Goal: Information Seeking & Learning: Compare options

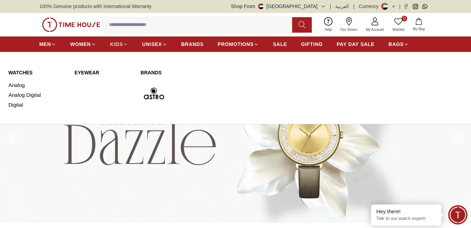
click at [116, 43] on span "KIDS" at bounding box center [116, 44] width 13 height 7
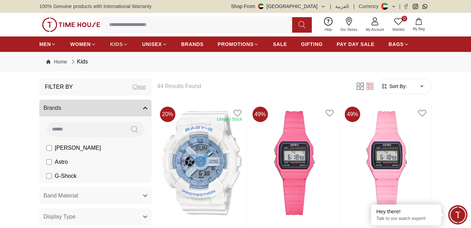
click at [122, 43] on span "KIDS" at bounding box center [116, 44] width 13 height 7
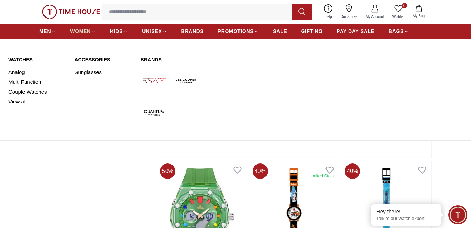
scroll to position [2612, 0]
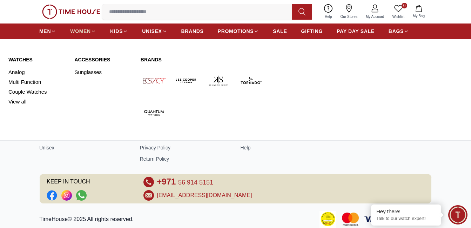
click at [77, 32] on span "WOMEN" at bounding box center [80, 31] width 21 height 7
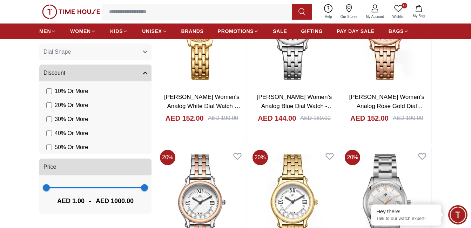
scroll to position [456, 0]
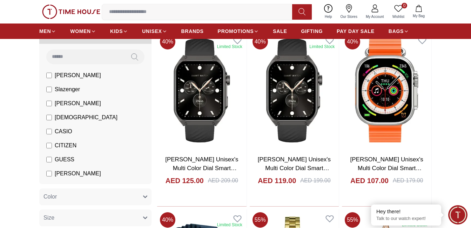
scroll to position [70, 0]
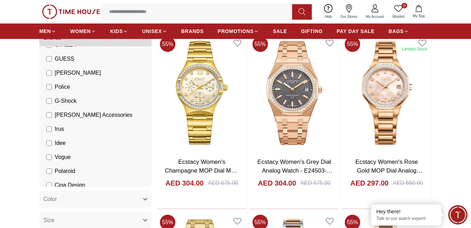
scroll to position [109, 0]
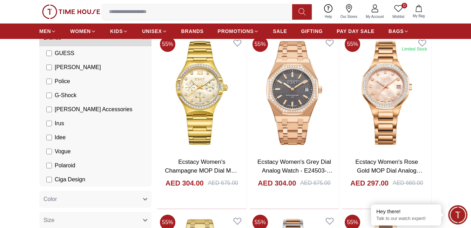
click at [51, 148] on label "Vogue" at bounding box center [58, 151] width 24 height 8
click at [50, 161] on label "Polaroid" at bounding box center [60, 165] width 29 height 8
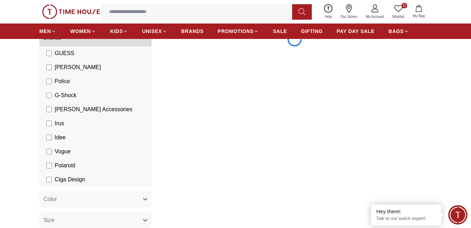
click at [52, 177] on label "Ciga Design" at bounding box center [65, 179] width 39 height 8
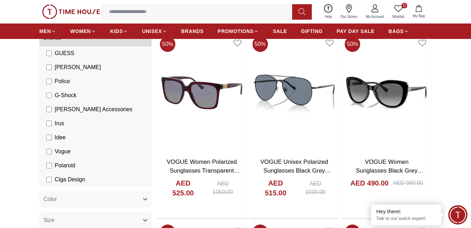
click at [45, 166] on li "Polaroid" at bounding box center [96, 165] width 109 height 14
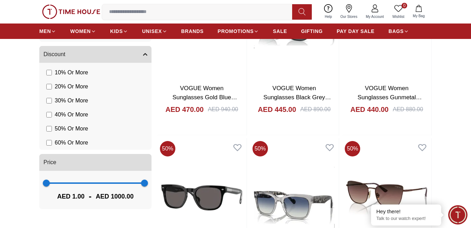
scroll to position [504, 0]
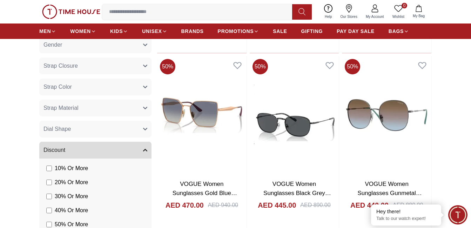
scroll to position [362, 0]
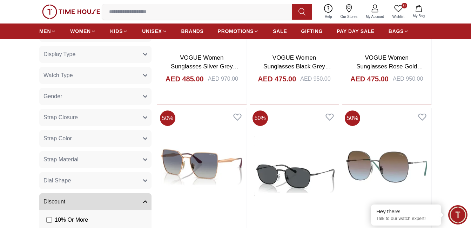
click at [75, 79] on button "Watch Type" at bounding box center [95, 75] width 112 height 17
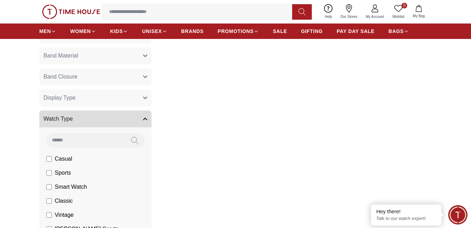
scroll to position [327, 0]
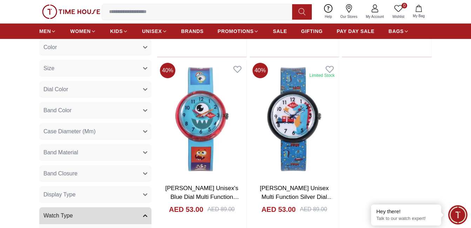
scroll to position [362, 0]
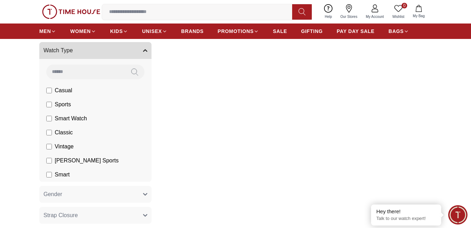
scroll to position [421, 0]
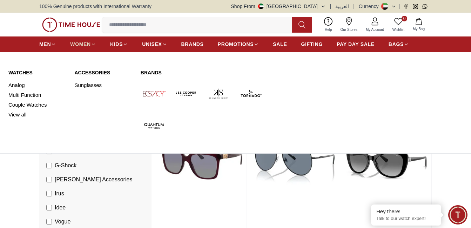
click at [88, 47] on span "WOMEN" at bounding box center [80, 44] width 21 height 7
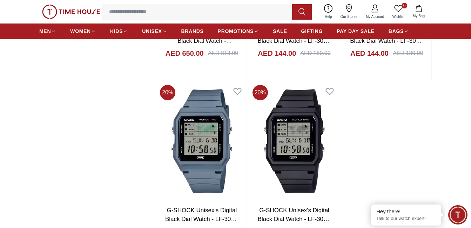
scroll to position [1086, 0]
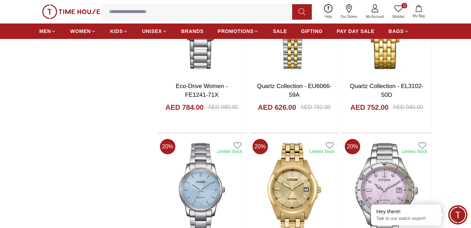
scroll to position [1678, 0]
